Goal: Transaction & Acquisition: Purchase product/service

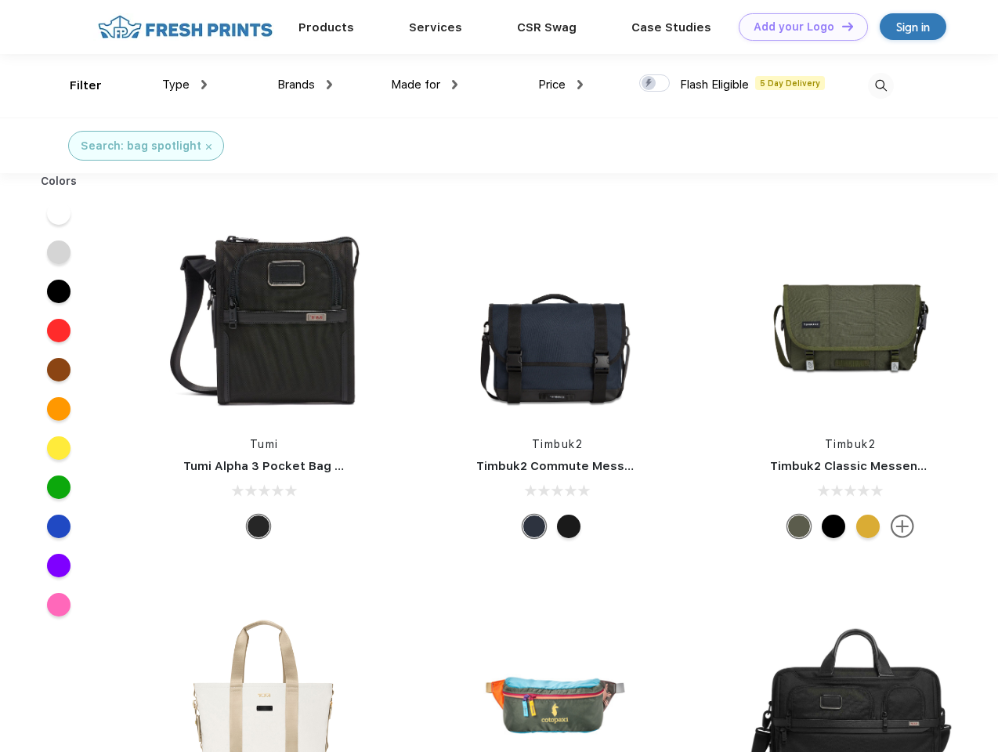
click at [797, 27] on link "Add your Logo Design Tool" at bounding box center [802, 26] width 129 height 27
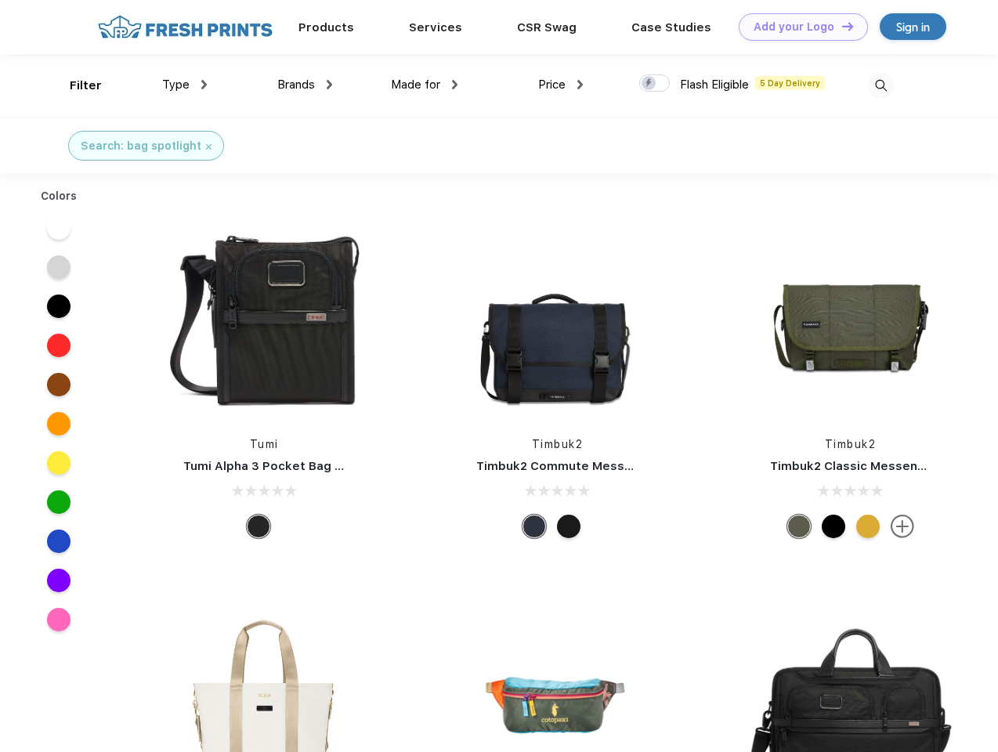
click at [0, 0] on div "Design Tool" at bounding box center [0, 0] width 0 height 0
click at [840, 26] on link "Add your Logo Design Tool" at bounding box center [802, 26] width 129 height 27
click at [75, 85] on div "Filter" at bounding box center [86, 86] width 32 height 18
click at [185, 85] on span "Type" at bounding box center [175, 85] width 27 height 14
click at [305, 85] on span "Brands" at bounding box center [296, 85] width 38 height 14
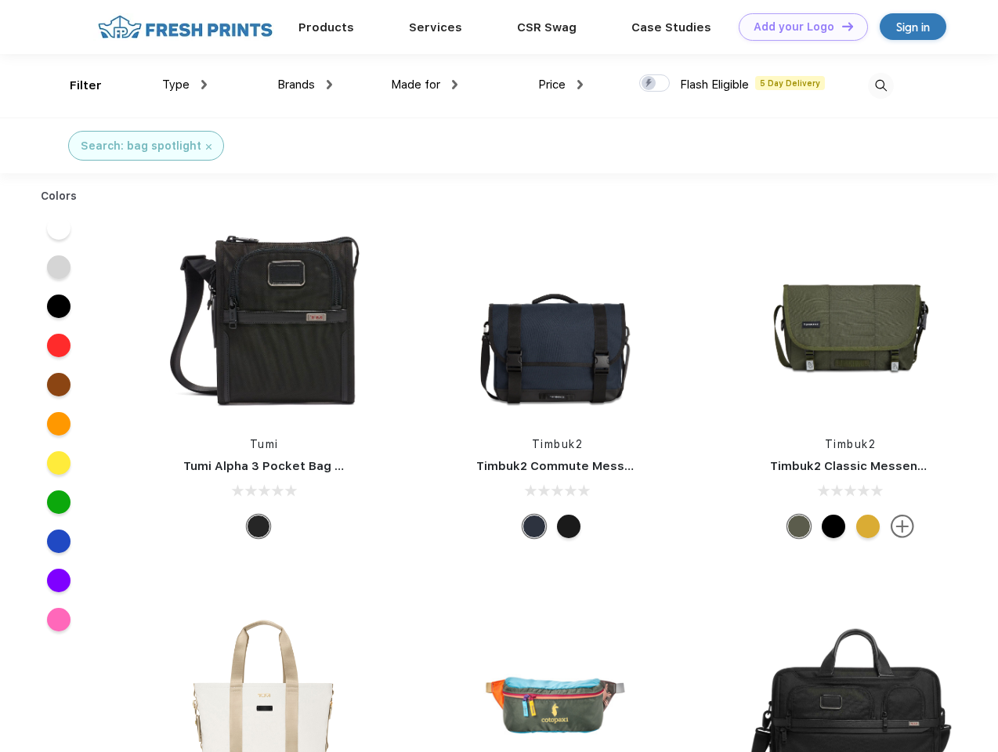
click at [424, 85] on span "Made for" at bounding box center [415, 85] width 49 height 14
click at [561, 85] on span "Price" at bounding box center [551, 85] width 27 height 14
click at [655, 84] on div at bounding box center [654, 82] width 31 height 17
click at [649, 84] on input "checkbox" at bounding box center [644, 79] width 10 height 10
click at [880, 85] on img at bounding box center [881, 86] width 26 height 26
